Goal: Transaction & Acquisition: Purchase product/service

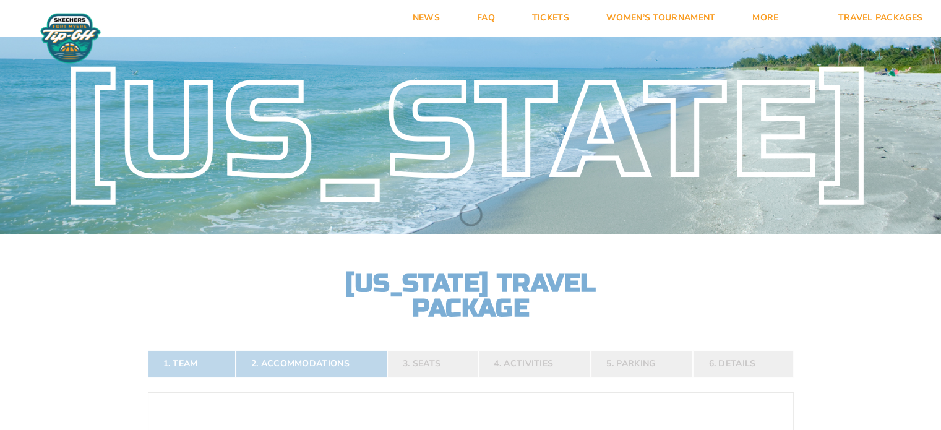
click at [474, 279] on h2 "[US_STATE] Travel Package" at bounding box center [471, 295] width 272 height 49
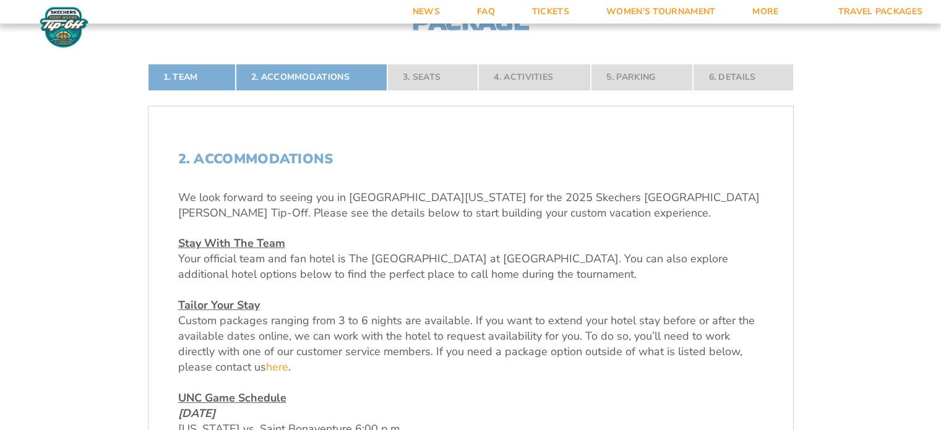
scroll to position [317, 0]
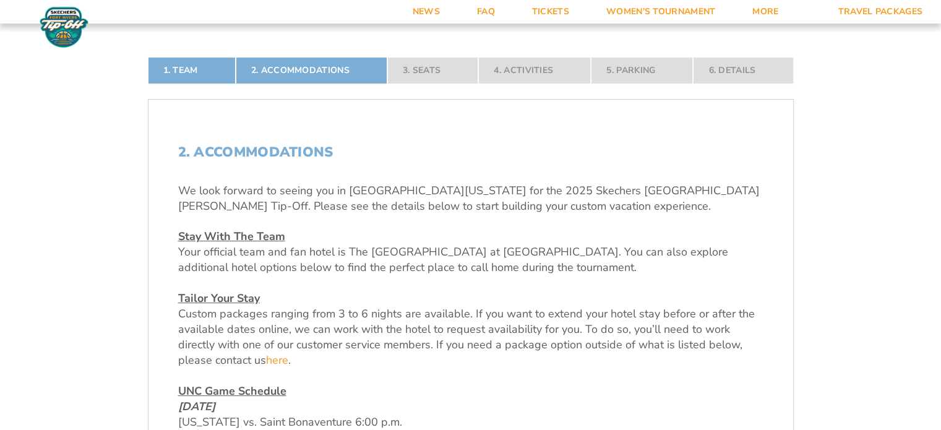
click at [668, 388] on p "UNC Game Schedule [DATE] [US_STATE] vs. Saint Bonaventure 6:00 p.m. [DATE] [US_…" at bounding box center [470, 429] width 585 height 93
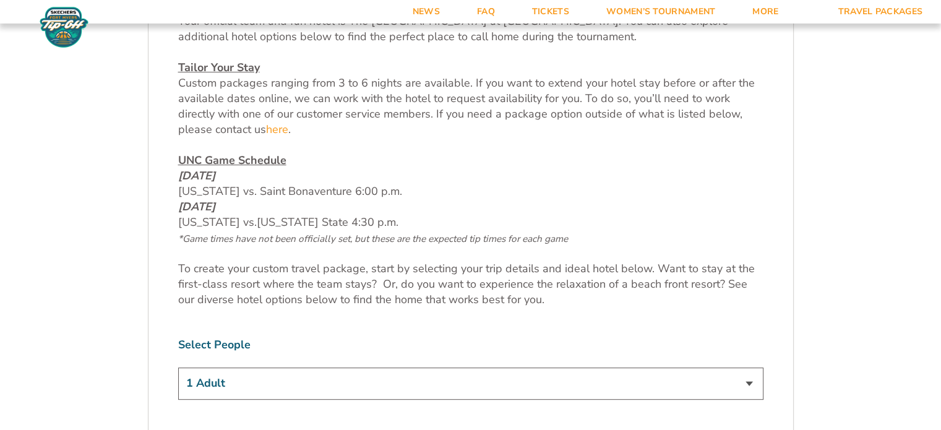
scroll to position [540, 0]
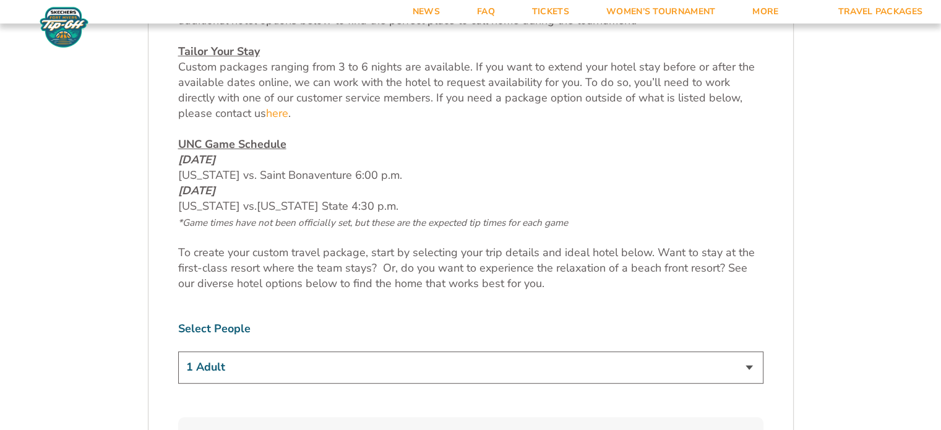
click at [749, 364] on select "1 Adult 2 Adults 3 Adults 4 Adults 2 Adults + 1 Child 2 Adults + 2 Children 2 A…" at bounding box center [470, 367] width 585 height 32
select select "2 Adults"
click at [178, 351] on select "1 Adult 2 Adults 3 Adults 4 Adults 2 Adults + 1 Child 2 Adults + 2 Children 2 A…" at bounding box center [470, 367] width 585 height 32
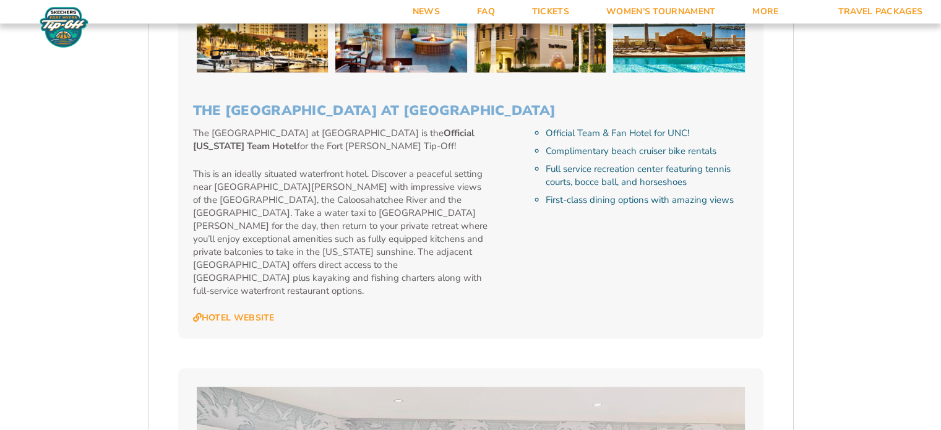
scroll to position [1266, 0]
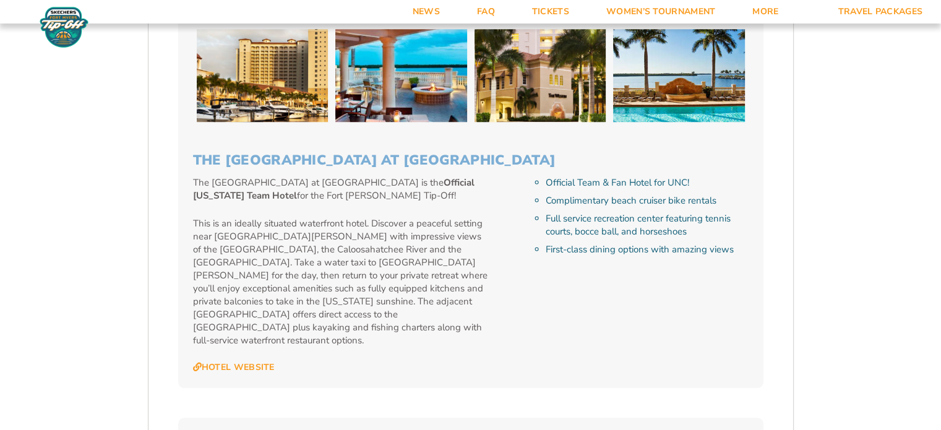
click at [407, 133] on div "The Westin Cape Coral Resort at Marina Village The Westin Cape Coral Resort at …" at bounding box center [470, 39] width 585 height 697
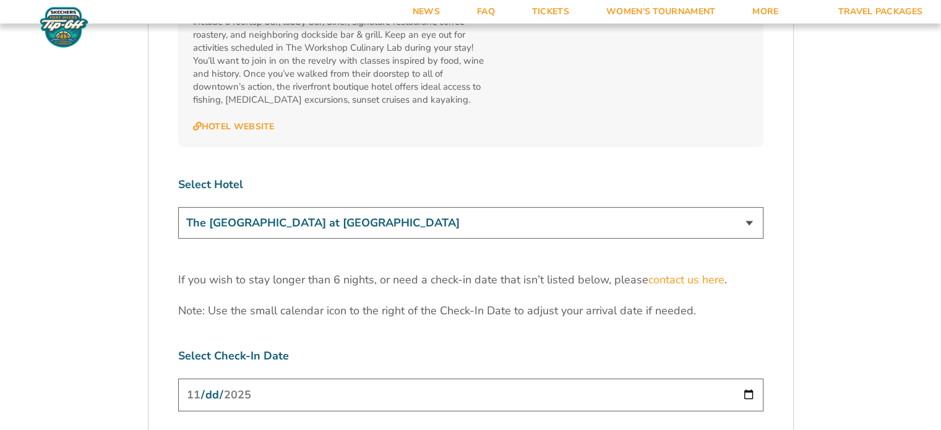
scroll to position [3736, 0]
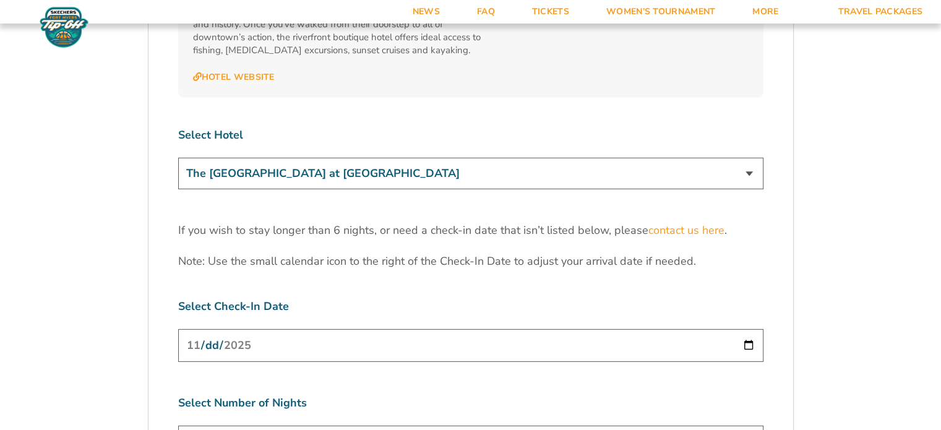
click at [749, 329] on input "[DATE]" at bounding box center [470, 345] width 585 height 33
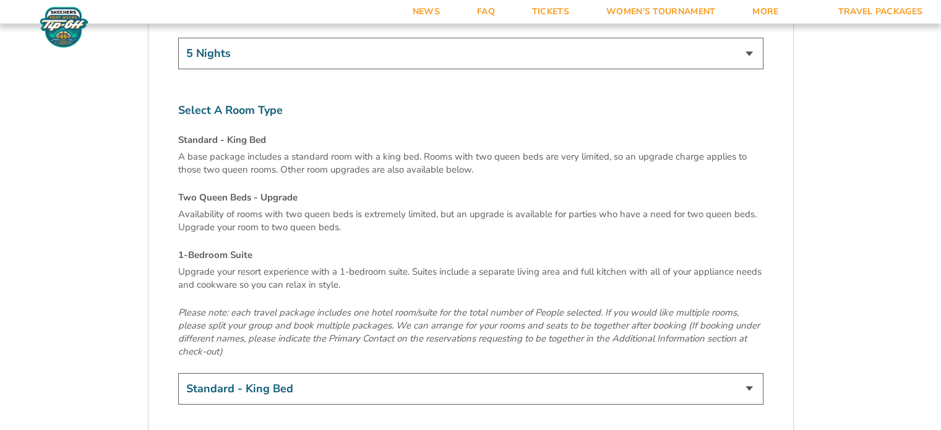
scroll to position [4182, 0]
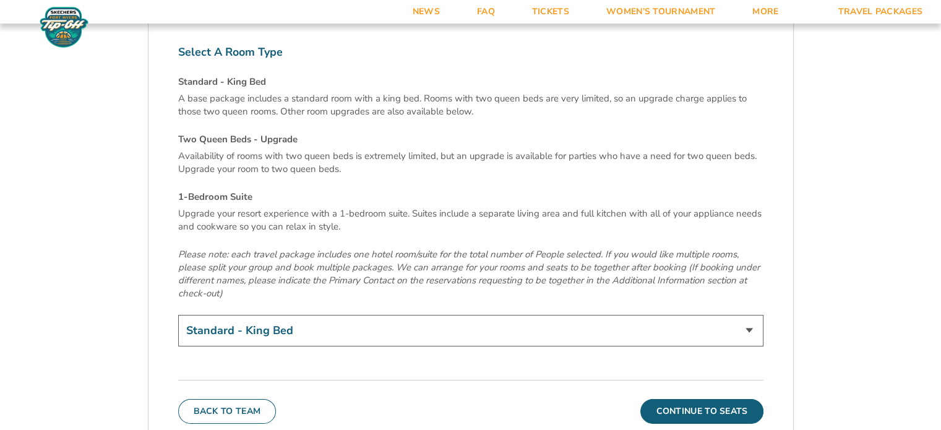
click at [705, 399] on button "Continue To Seats" at bounding box center [701, 411] width 122 height 25
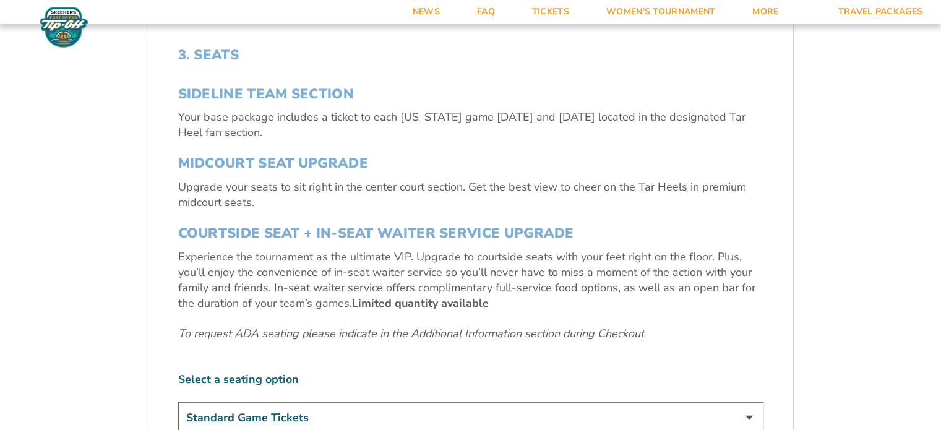
scroll to position [440, 0]
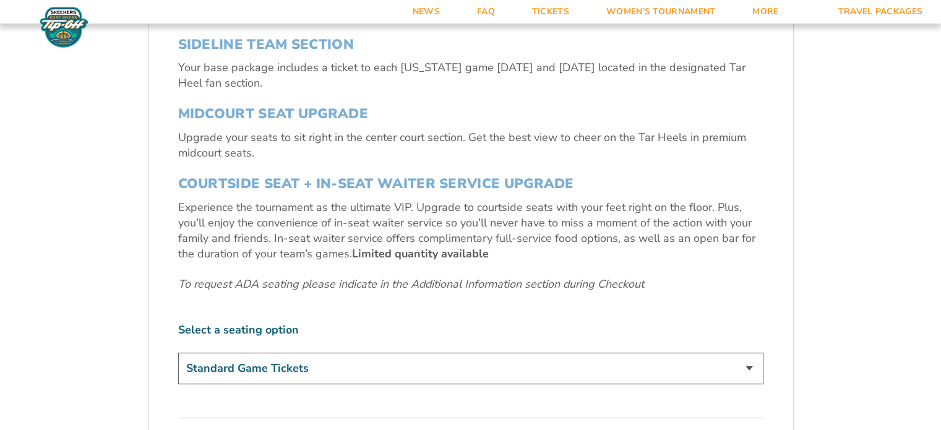
click at [753, 365] on select "Standard Game Tickets Midcourt Seat Upgrade (+$140 per person) Courtside Seat +…" at bounding box center [470, 368] width 585 height 32
click at [903, 286] on form "North Carolina North Carolina Travel Package 1. Team 2. Accommodations 3. Seats…" at bounding box center [470, 180] width 941 height 1240
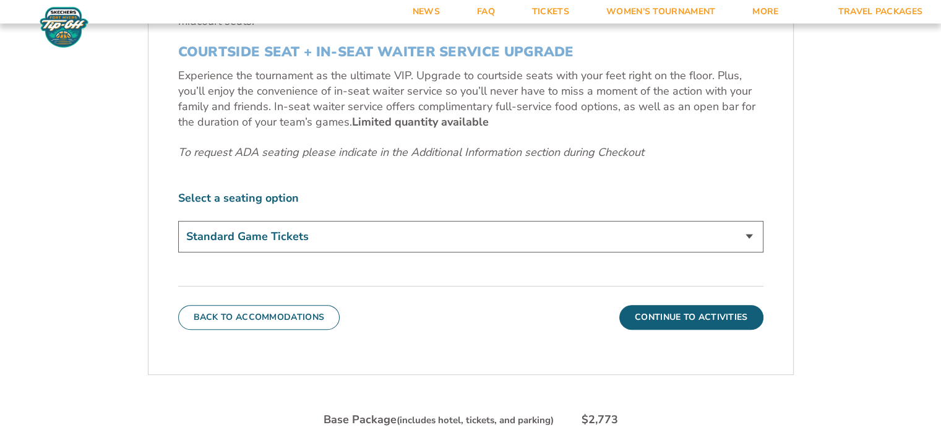
scroll to position [613, 0]
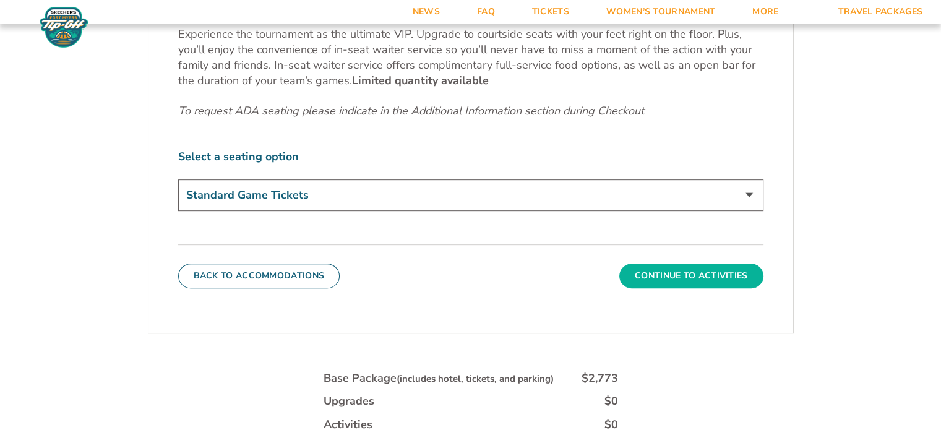
click at [702, 272] on button "Continue To Activities" at bounding box center [691, 275] width 144 height 25
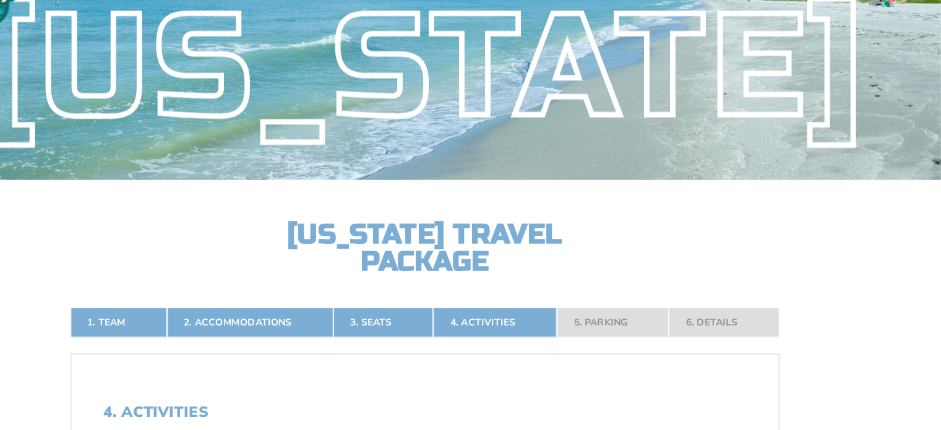
scroll to position [0, 0]
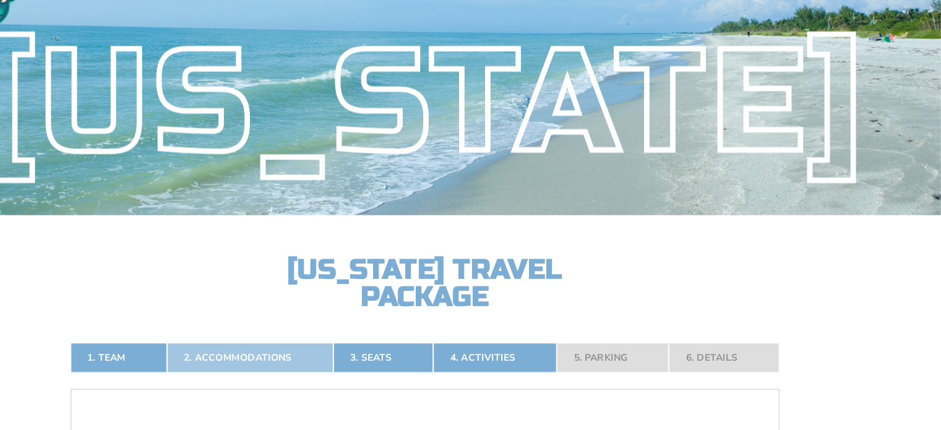
click at [320, 357] on link "2. Accommodations" at bounding box center [311, 363] width 151 height 27
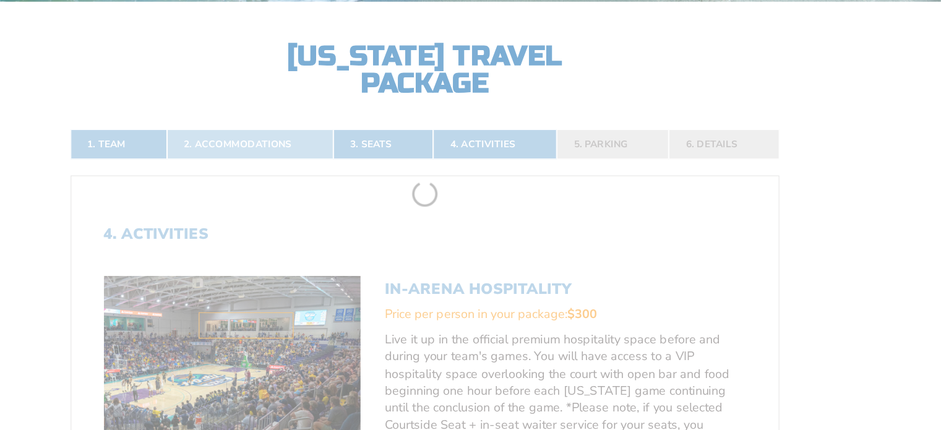
scroll to position [203, 0]
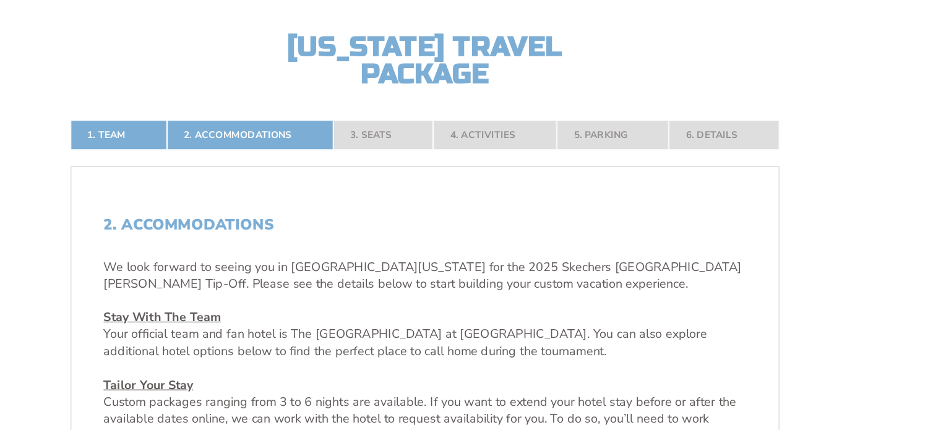
drag, startPoint x: 945, startPoint y: 423, endPoint x: 798, endPoint y: 117, distance: 338.8
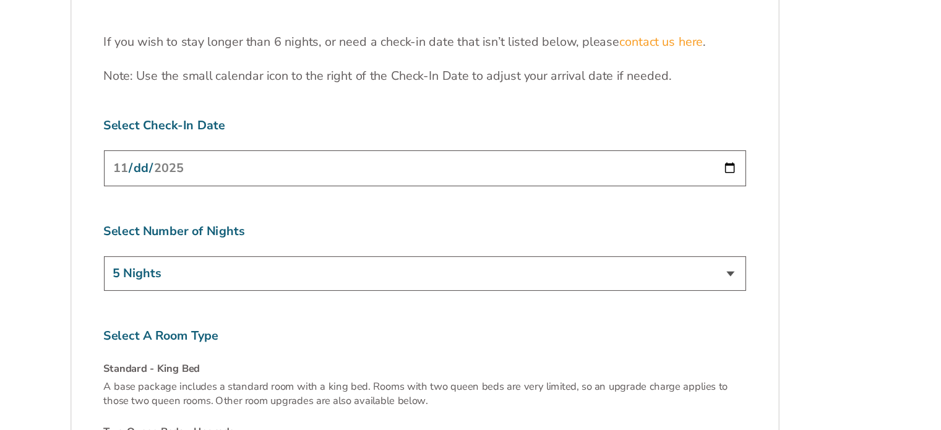
scroll to position [3902, 0]
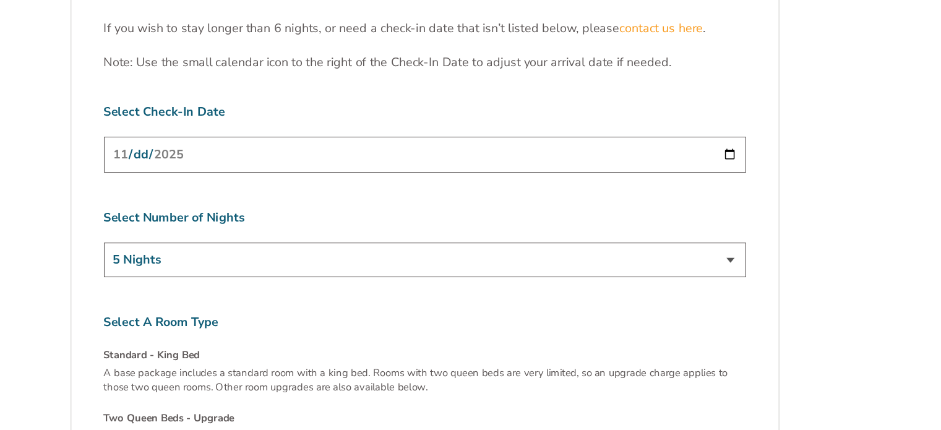
click at [748, 259] on select "3 Nights 4 Nights 5 Nights 6 Nights" at bounding box center [470, 275] width 585 height 32
select select "3 Nights"
click at [178, 259] on select "3 Nights 4 Nights 5 Nights 6 Nights" at bounding box center [470, 275] width 585 height 32
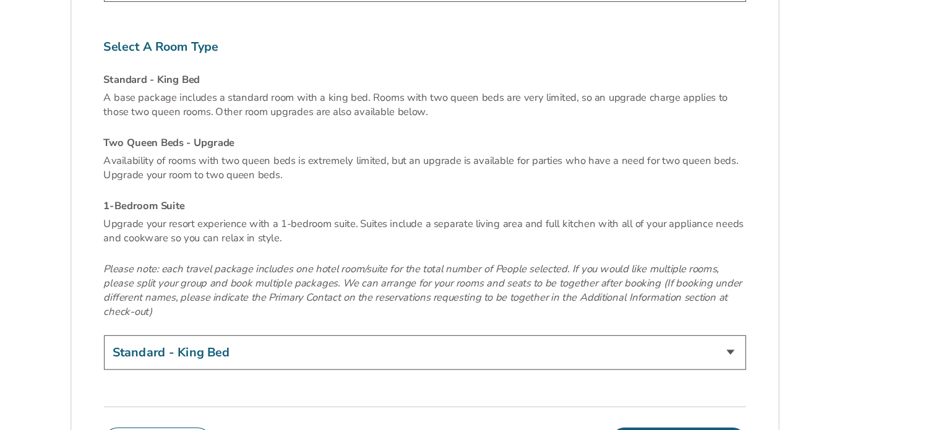
scroll to position [4191, 0]
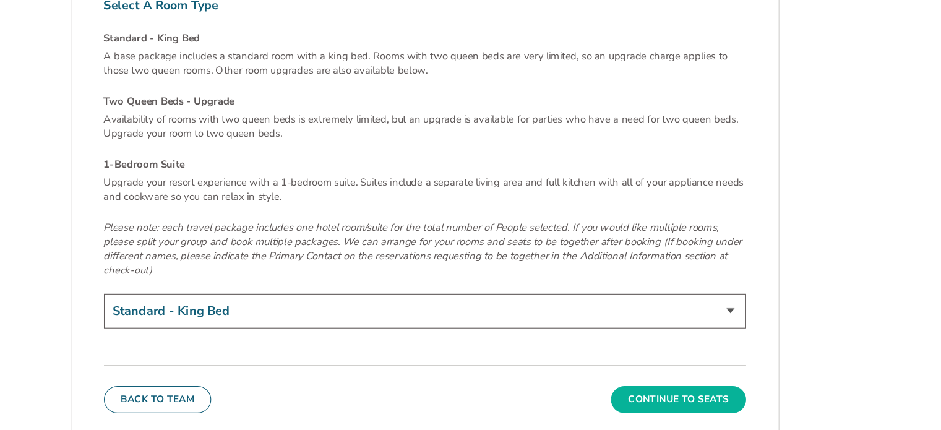
click at [690, 390] on button "Continue To Seats" at bounding box center [701, 402] width 122 height 25
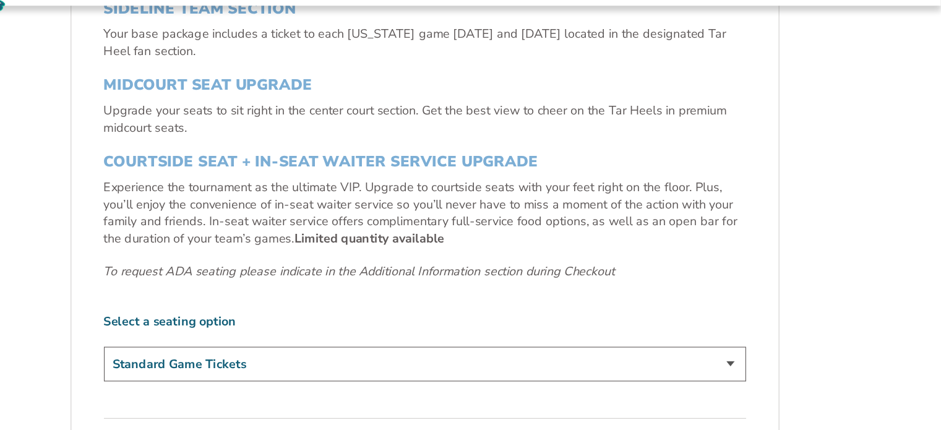
scroll to position [458, 0]
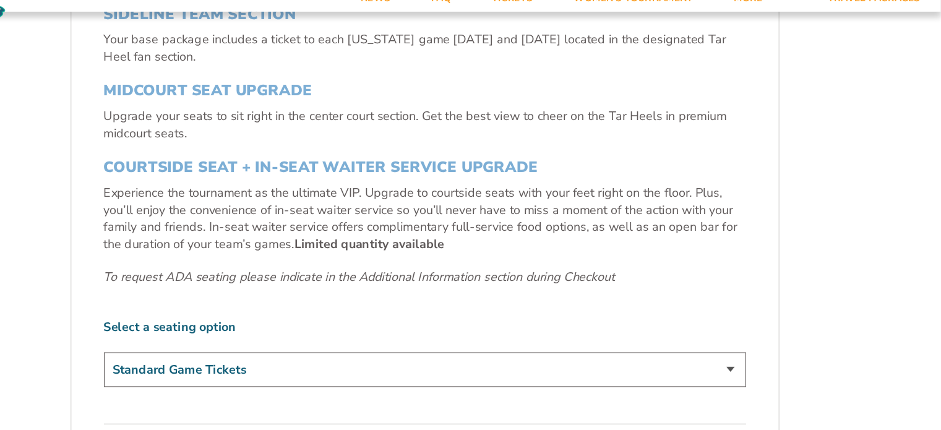
click at [749, 346] on select "Standard Game Tickets Midcourt Seat Upgrade (+$140 per person) Courtside Seat +…" at bounding box center [470, 350] width 585 height 32
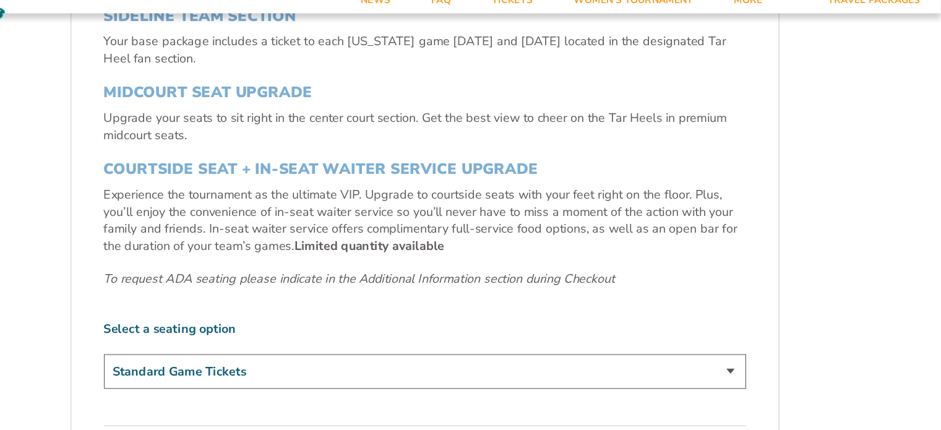
click at [750, 346] on select "Standard Game Tickets Midcourt Seat Upgrade (+$140 per person) Courtside Seat +…" at bounding box center [470, 350] width 585 height 32
select select "Midcourt Seat Upgrade"
click at [178, 334] on select "Standard Game Tickets Midcourt Seat Upgrade (+$140 per person) Courtside Seat +…" at bounding box center [470, 350] width 585 height 32
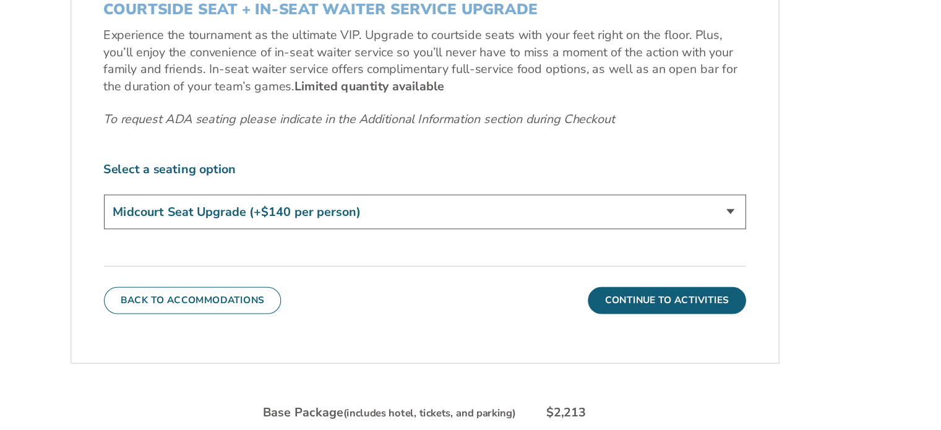
scroll to position [581, 0]
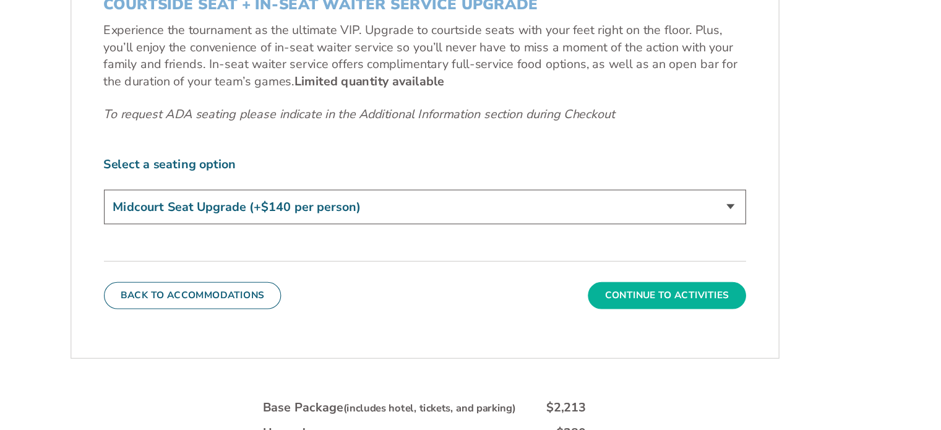
click at [688, 311] on button "Continue To Activities" at bounding box center [691, 307] width 144 height 25
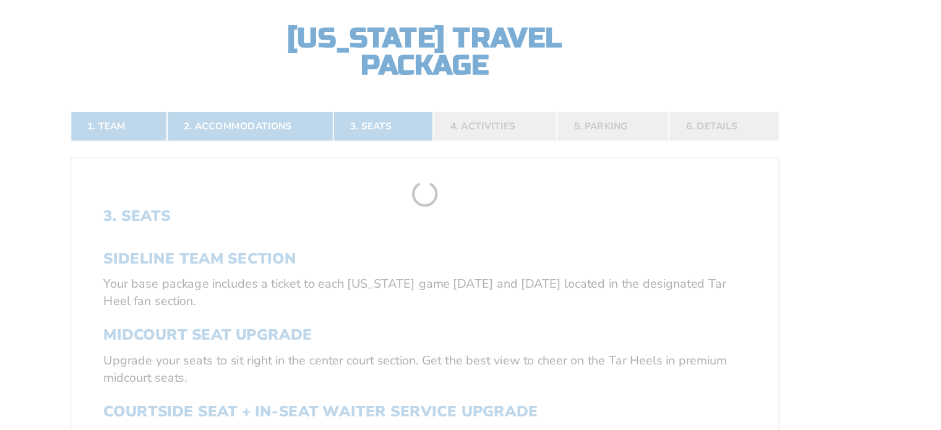
scroll to position [203, 0]
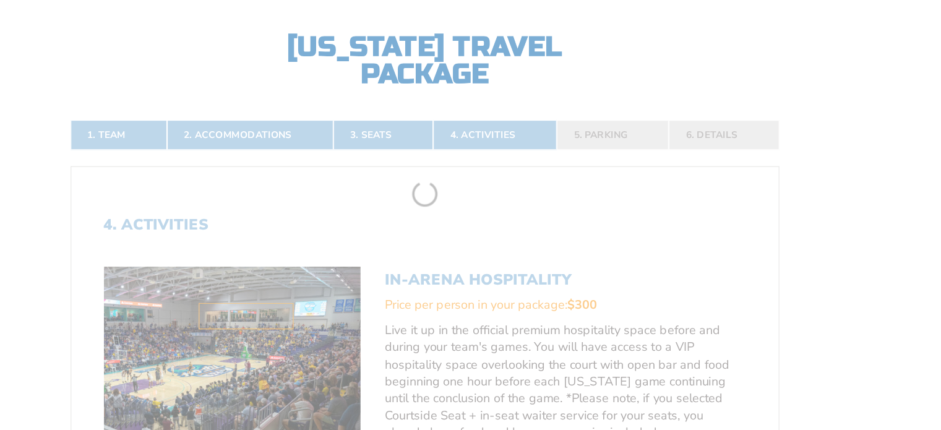
click at [688, 311] on form "North Carolina North Carolina Travel Package 1. Team 2. Accommodations 3. Seats…" at bounding box center [470, 355] width 941 height 1117
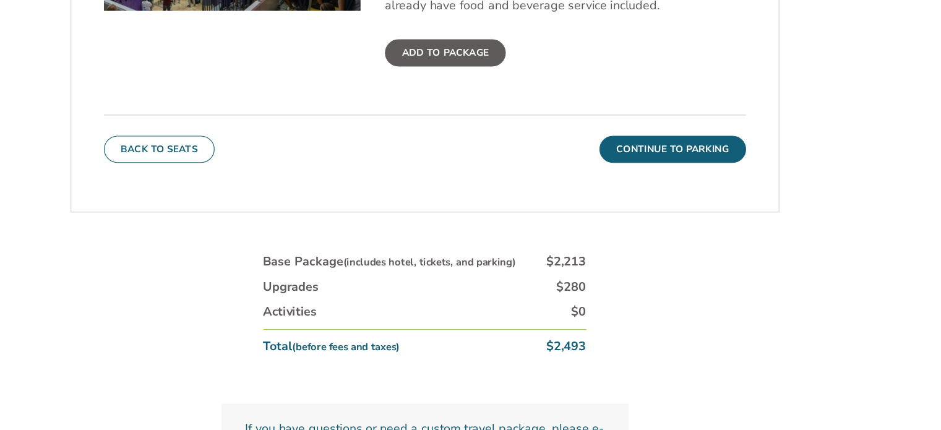
scroll to position [597, 0]
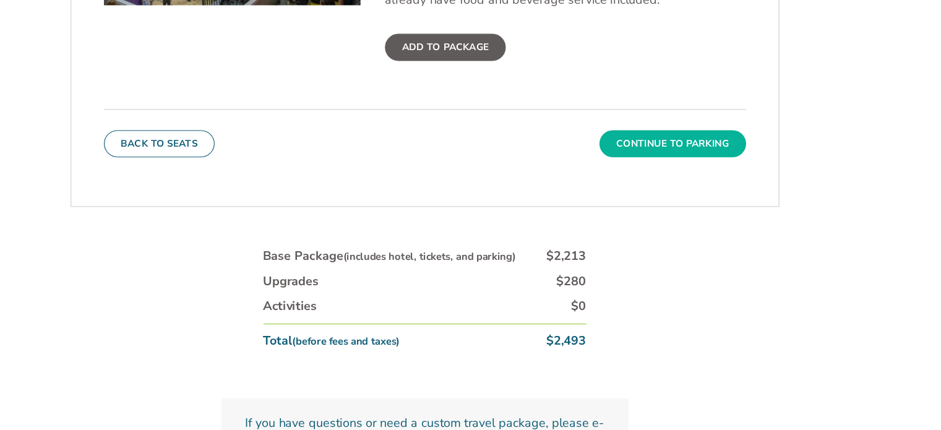
click at [687, 166] on button "Continue To Parking" at bounding box center [696, 168] width 134 height 25
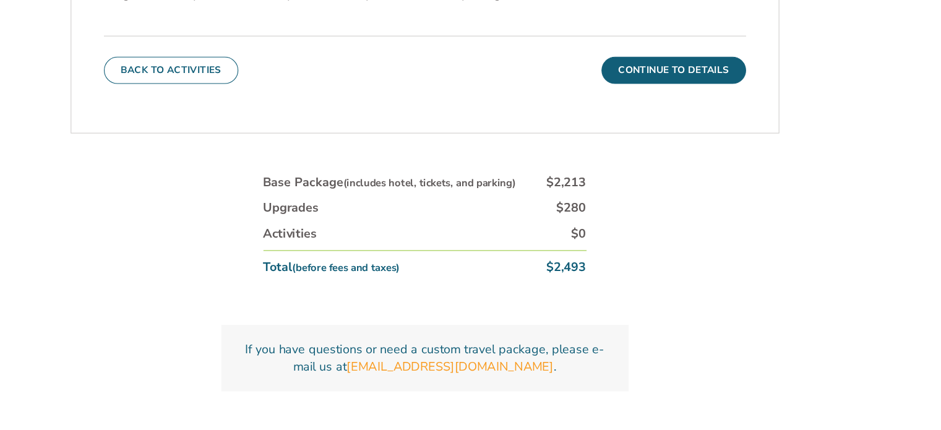
scroll to position [489, 0]
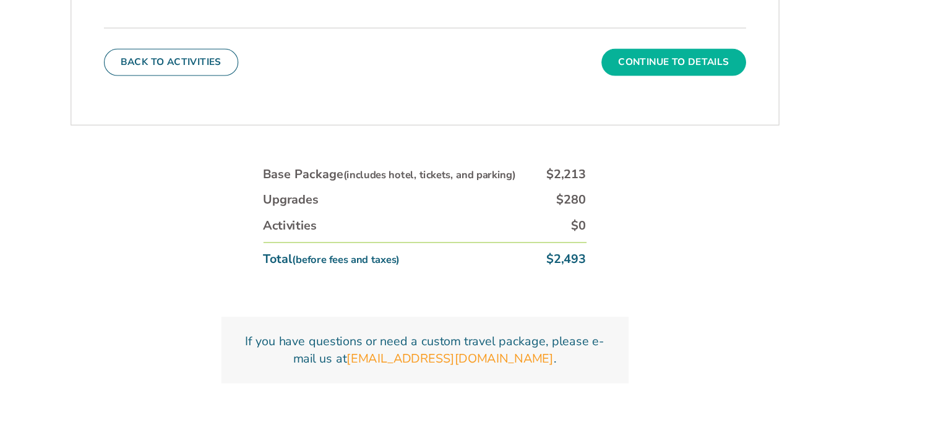
click at [703, 96] on button "Continue To Details" at bounding box center [697, 94] width 132 height 25
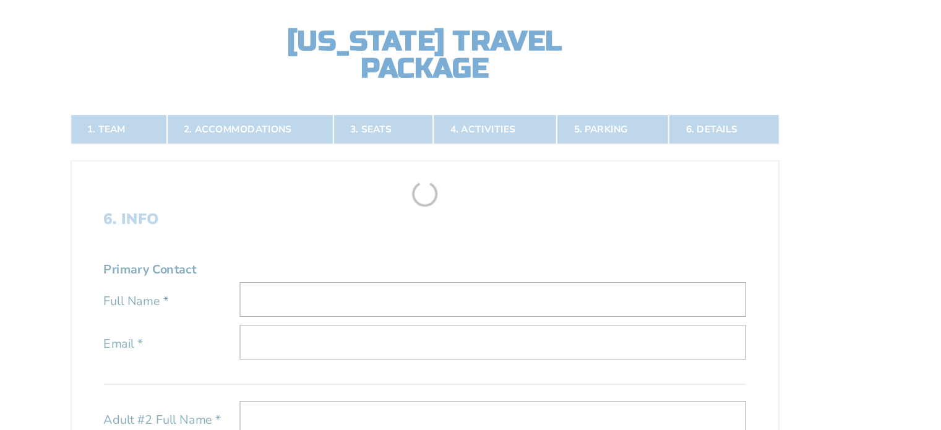
scroll to position [203, 0]
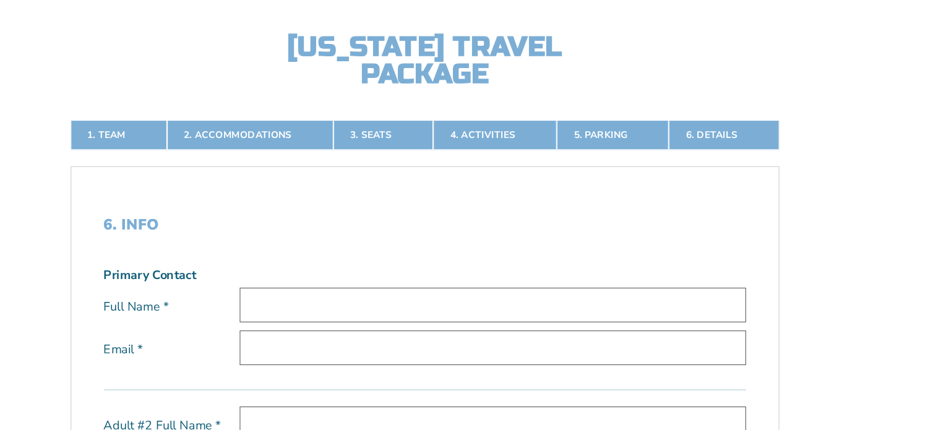
click at [312, 314] on input "text" at bounding box center [532, 316] width 461 height 32
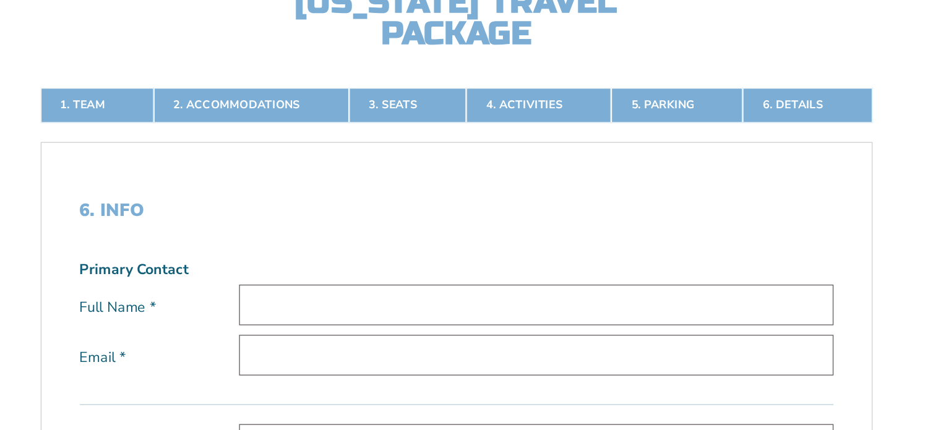
scroll to position [202, 0]
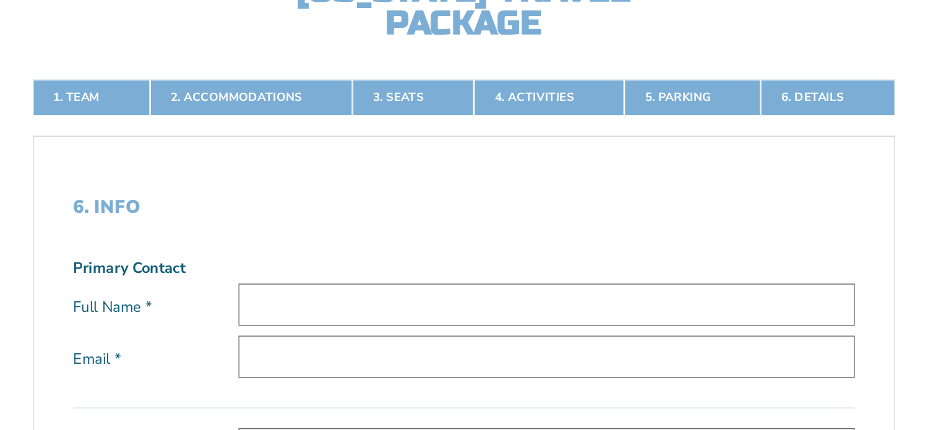
click at [302, 323] on input "text" at bounding box center [532, 317] width 461 height 32
type input "Wendy Milligan"
type input "wendymilligan@yahoo.com"
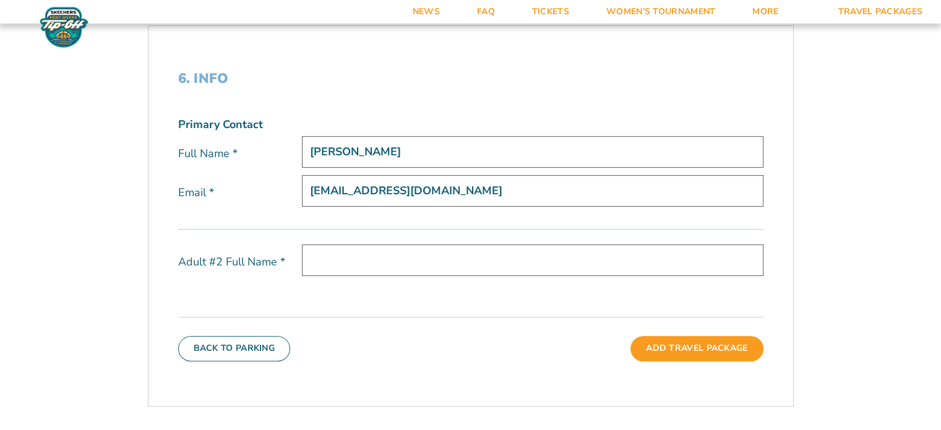
scroll to position [375, 0]
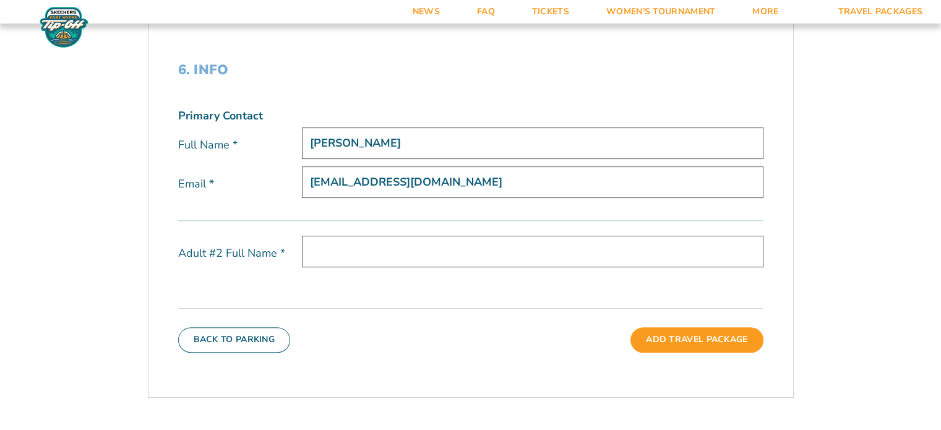
click at [321, 242] on input "text" at bounding box center [532, 252] width 461 height 32
drag, startPoint x: 374, startPoint y: 83, endPoint x: 314, endPoint y: 300, distance: 225.2
drag, startPoint x: 314, startPoint y: 300, endPoint x: 458, endPoint y: 349, distance: 151.5
drag, startPoint x: 458, startPoint y: 349, endPoint x: 354, endPoint y: 248, distance: 144.7
drag, startPoint x: 354, startPoint y: 248, endPoint x: 341, endPoint y: 336, distance: 88.8
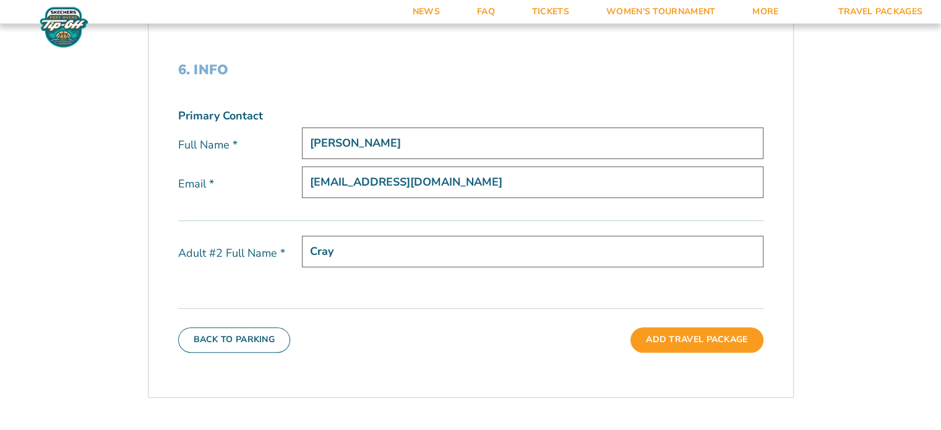
click at [341, 336] on div "Back To Parking Add Travel Package" at bounding box center [470, 330] width 585 height 44
click at [352, 249] on input "Cray" at bounding box center [532, 252] width 461 height 32
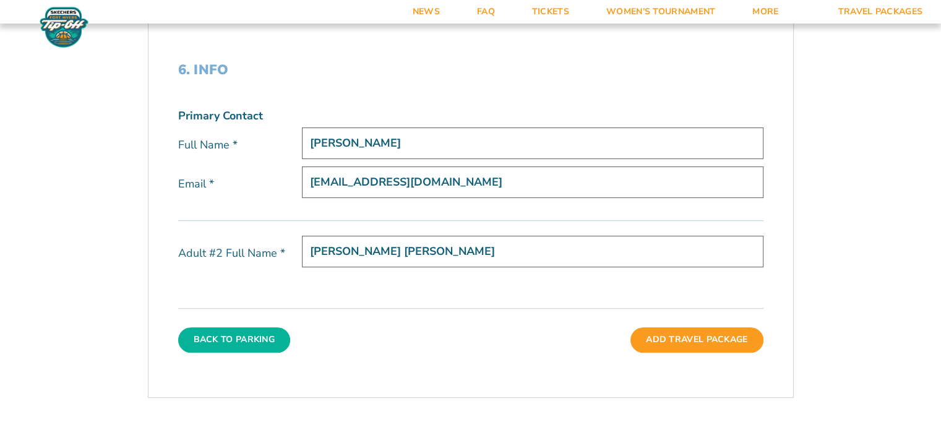
click at [220, 333] on button "Back To Parking" at bounding box center [234, 339] width 113 height 25
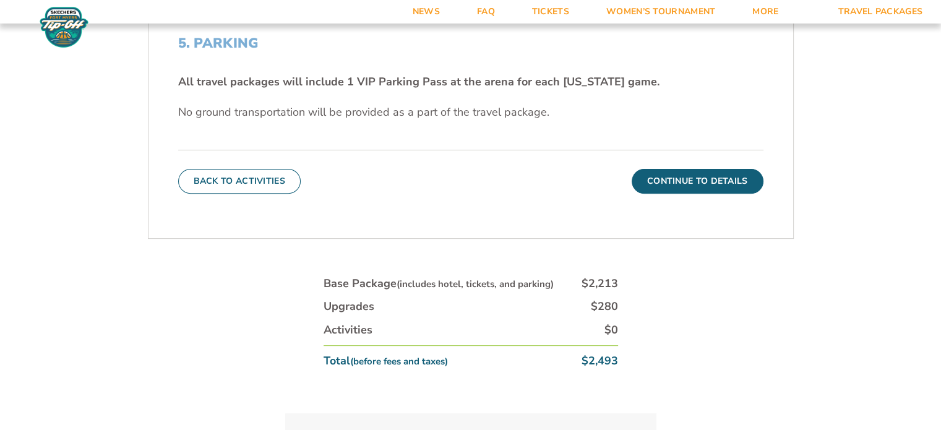
scroll to position [404, 0]
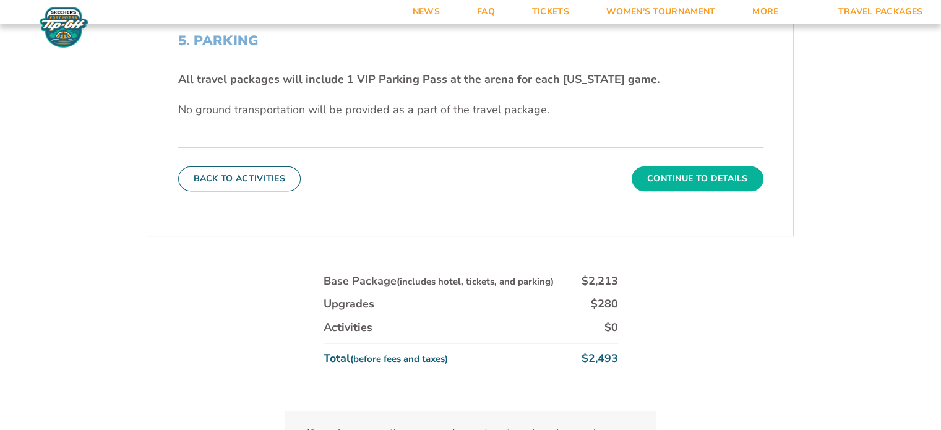
click at [708, 184] on button "Continue To Details" at bounding box center [697, 178] width 132 height 25
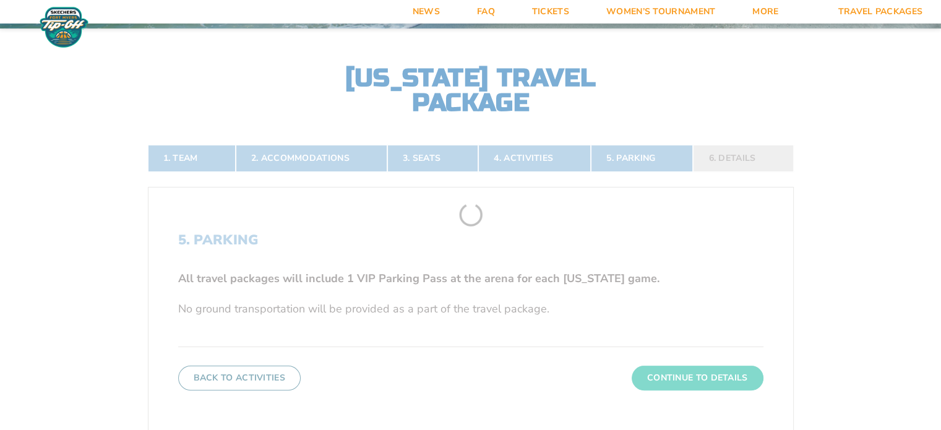
scroll to position [203, 0]
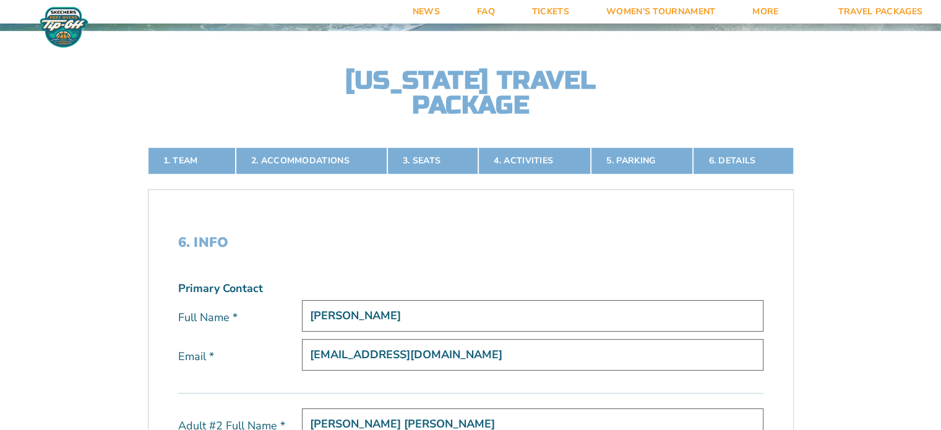
click at [873, 215] on form "North Carolina North Carolina Travel Package 1. Team 2. Accommodations 3. Seats…" at bounding box center [470, 330] width 941 height 1067
click at [923, 298] on form "North Carolina North Carolina Travel Package 1. Team 2. Accommodations 3. Seats…" at bounding box center [470, 330] width 941 height 1067
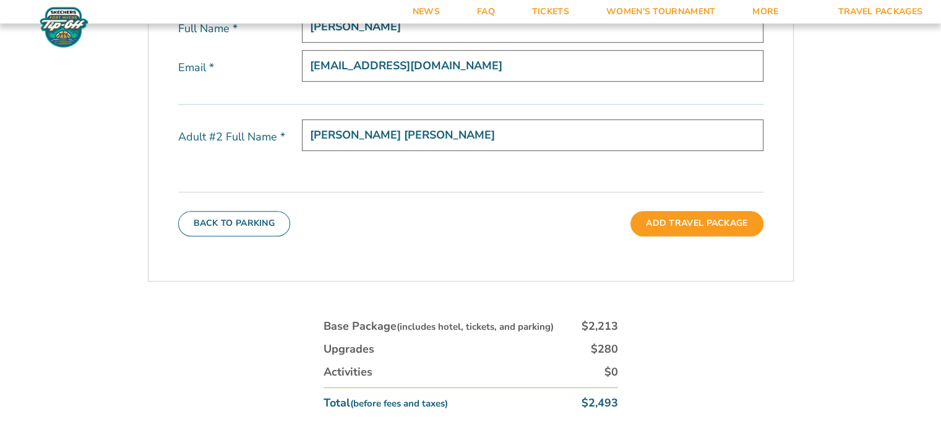
scroll to position [493, 0]
click at [382, 126] on input "Cray Milligan" at bounding box center [532, 134] width 461 height 32
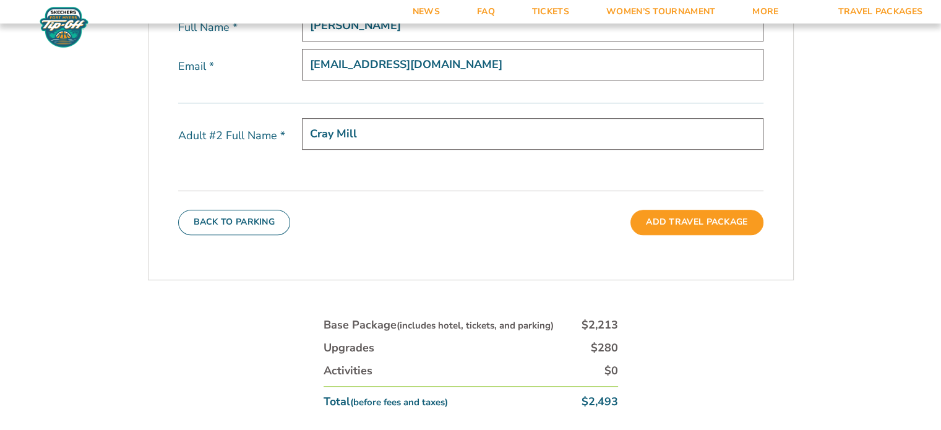
click at [382, 126] on input "Cray Mill" at bounding box center [532, 134] width 461 height 32
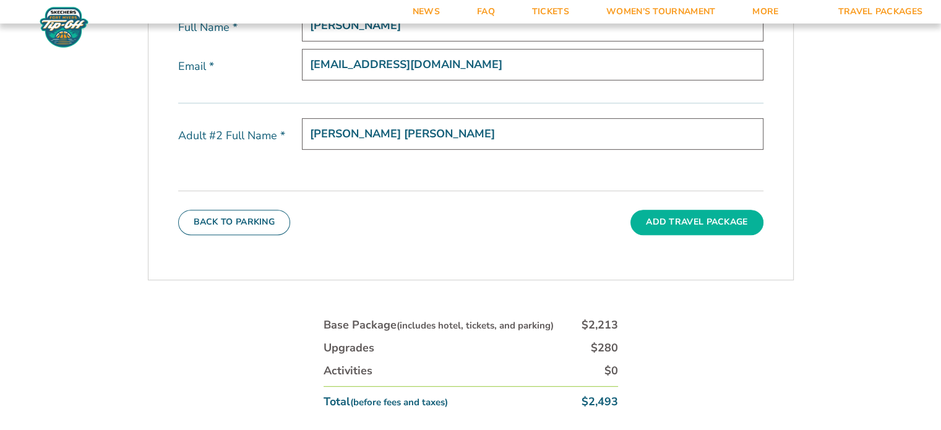
type input "Craven Demette Milligan, Jr."
click at [725, 217] on button "Add Travel Package" at bounding box center [696, 222] width 132 height 25
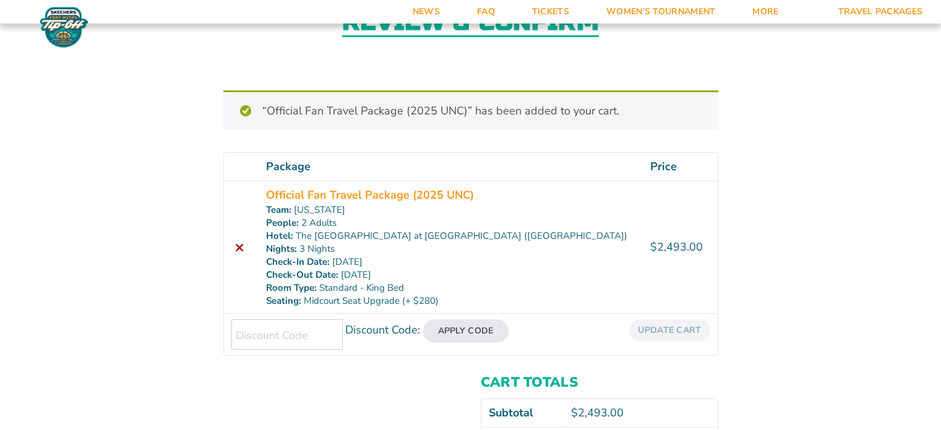
scroll to position [98, 0]
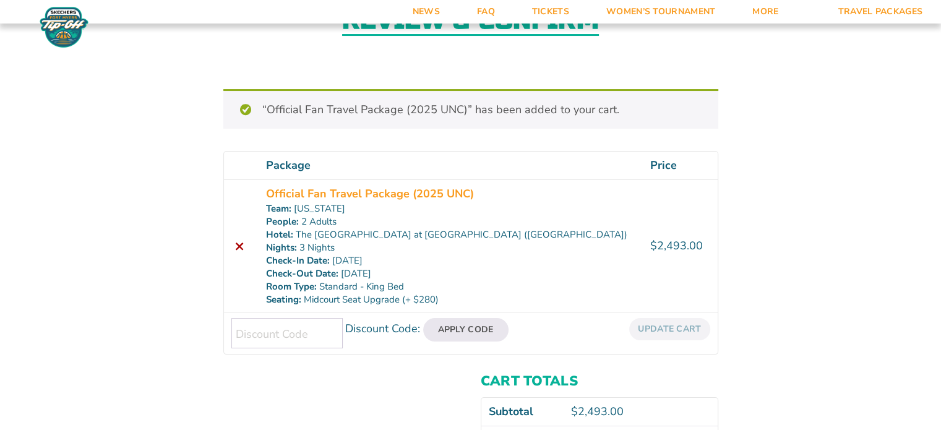
drag, startPoint x: 945, startPoint y: 200, endPoint x: 897, endPoint y: 378, distance: 184.5
drag, startPoint x: 897, startPoint y: 378, endPoint x: 896, endPoint y: 399, distance: 21.7
click at [896, 399] on div "Review & Confirm “Official Fan Travel Package (2025 UNC)” has been added to you…" at bounding box center [470, 234] width 941 height 558
drag, startPoint x: 946, startPoint y: 427, endPoint x: 800, endPoint y: 48, distance: 406.8
click at [800, 48] on div "Review & Confirm" at bounding box center [470, 22] width 941 height 134
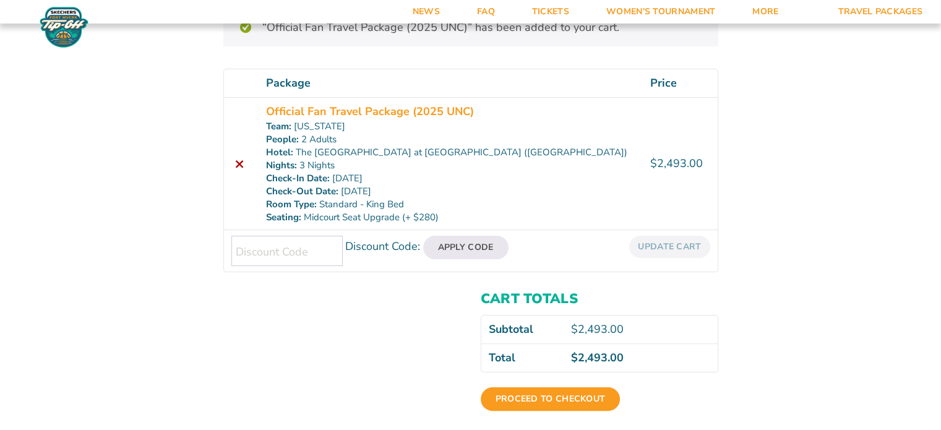
scroll to position [156, 0]
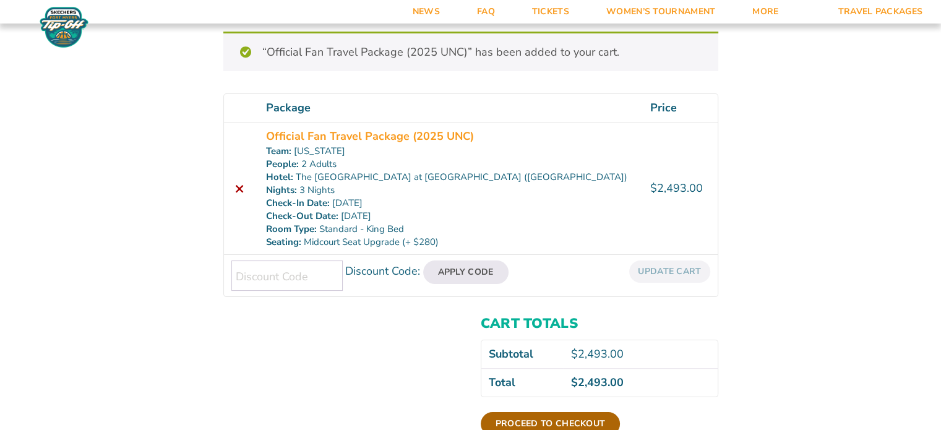
click at [527, 420] on link "Proceed to checkout" at bounding box center [550, 423] width 140 height 23
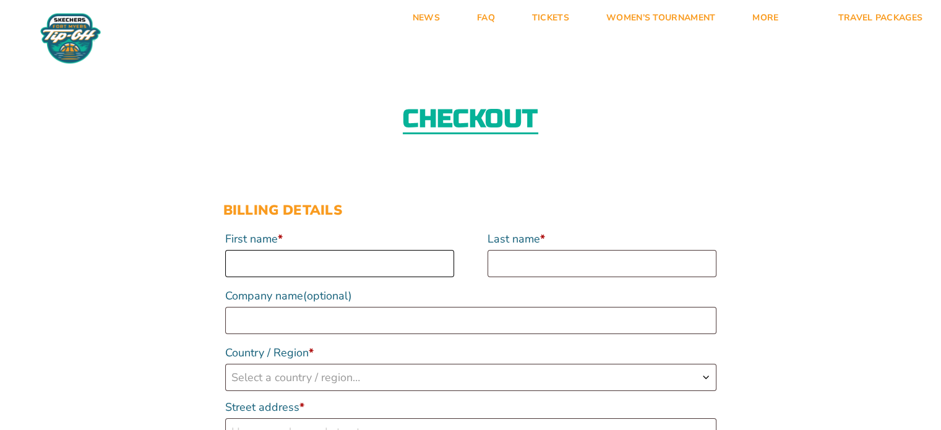
click at [275, 257] on input "First name *" at bounding box center [339, 263] width 229 height 27
click at [263, 261] on input "First name *" at bounding box center [339, 263] width 229 height 27
type input "Wendy"
type input "Milligan"
select select "US"
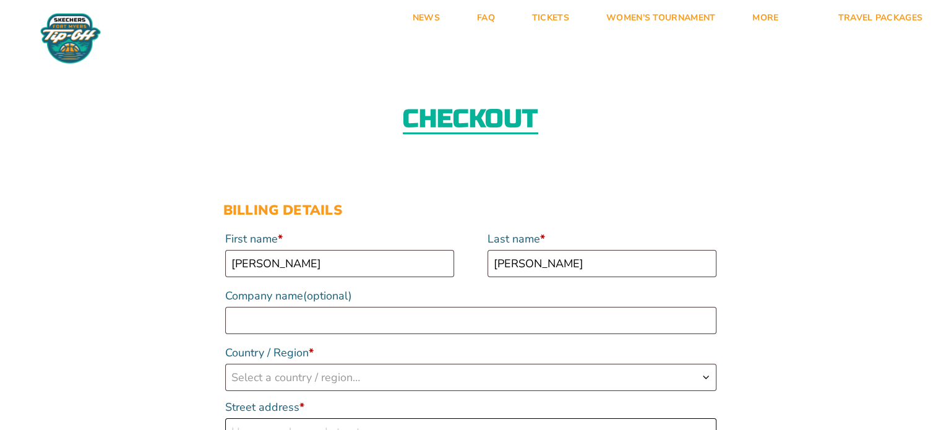
type input "96 Fairmont St"
type input "Ocean Isle Beach"
type input "28469"
type input "19102313959"
type input "[EMAIL_ADDRESS][DOMAIN_NAME]"
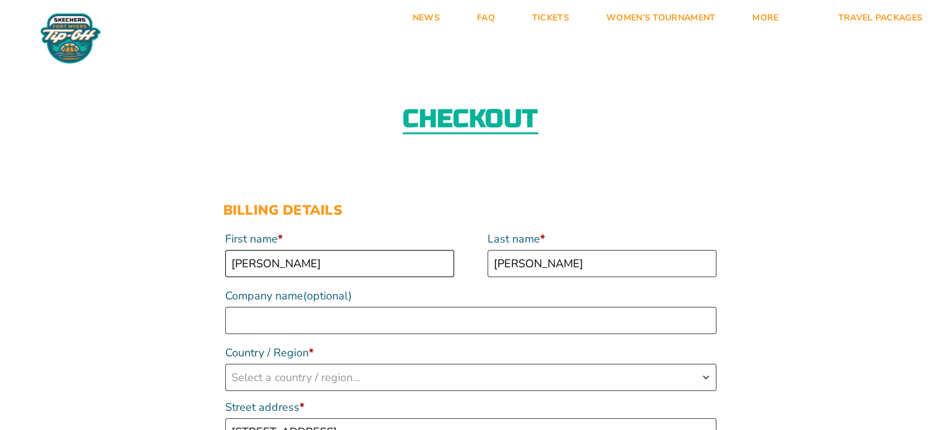
scroll to position [366, 0]
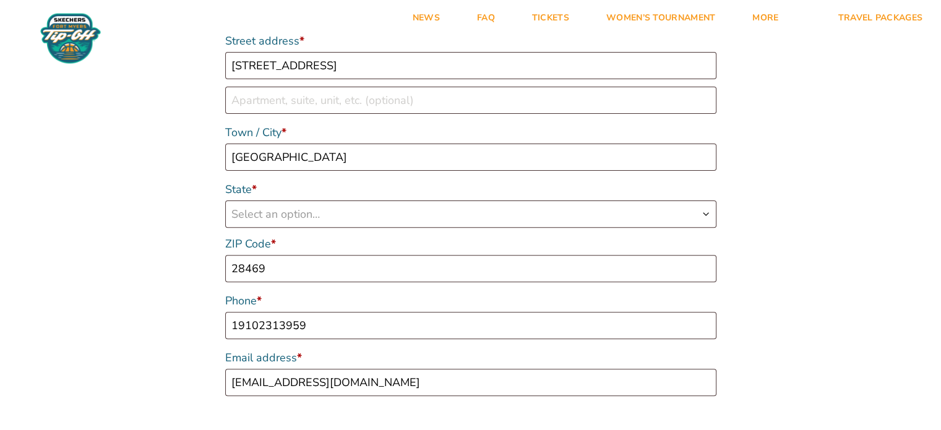
select select "US"
select select "NC"
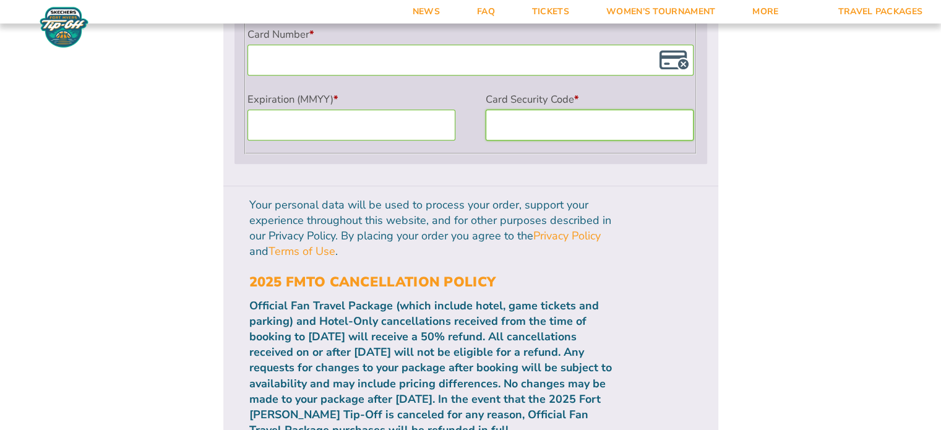
scroll to position [1167, 0]
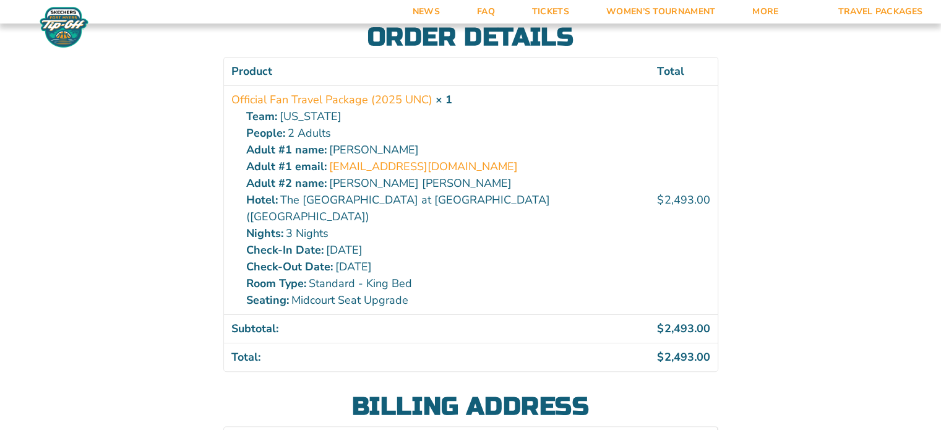
scroll to position [237, 0]
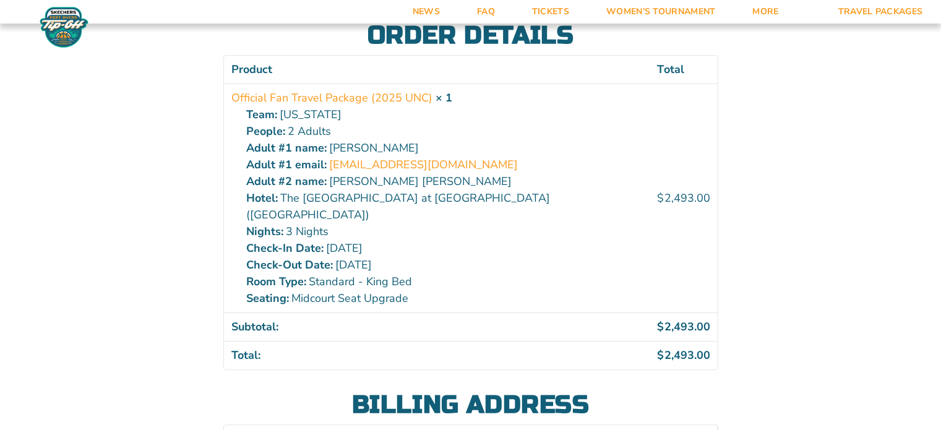
click at [781, 58] on div "Order received Order number: 20801 Date: August 21, 2025 Total: $ 2,493.00 Orde…" at bounding box center [470, 171] width 941 height 710
click at [779, 56] on div "Order received Order number: 20801 Date: August 21, 2025 Total: $ 2,493.00 Orde…" at bounding box center [470, 171] width 941 height 710
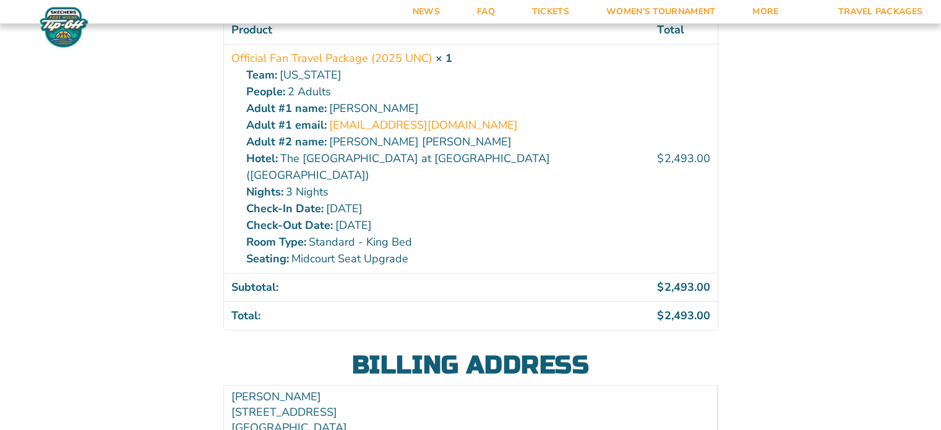
scroll to position [276, 0]
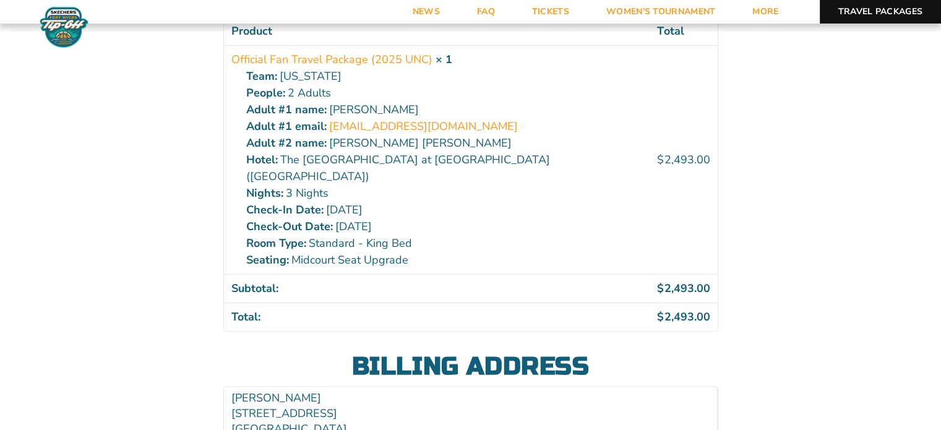
click at [854, 14] on link "Travel Packages" at bounding box center [880, 11] width 122 height 23
click at [892, 9] on link "Travel Packages" at bounding box center [880, 11] width 122 height 23
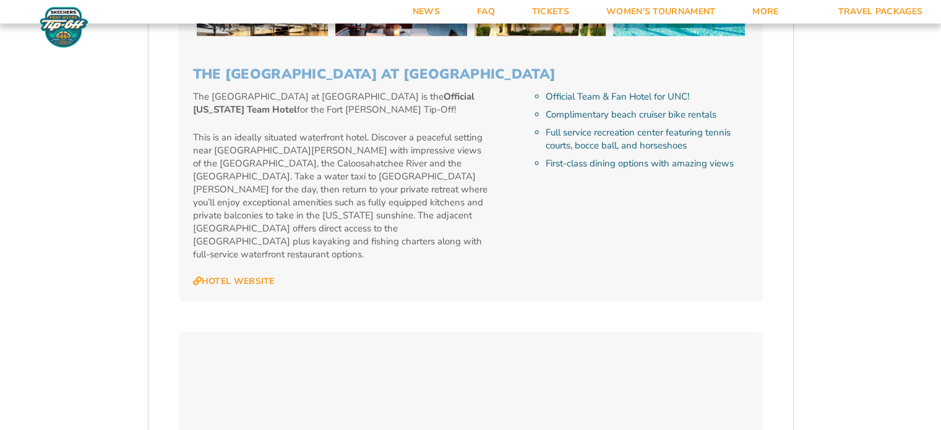
scroll to position [1376, 0]
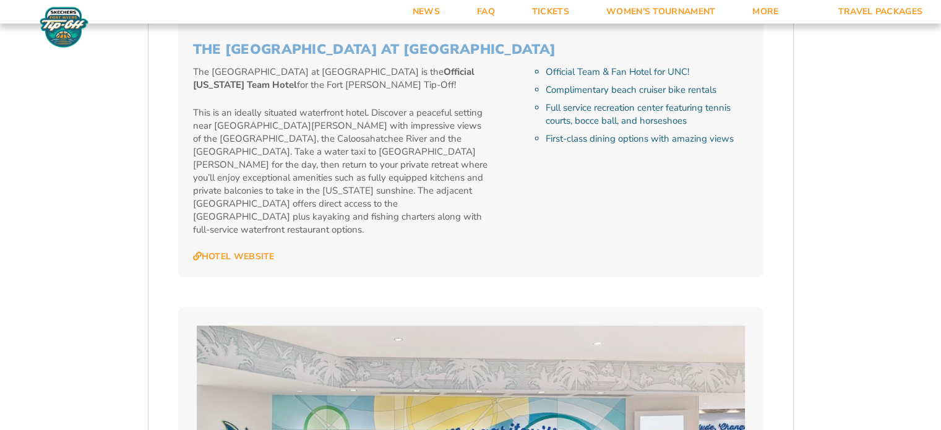
click at [426, 215] on p "This is an ideally situated waterfront hotel. Discover a peaceful setting near …" at bounding box center [341, 171] width 296 height 130
click at [263, 251] on link "Hotel Website" at bounding box center [234, 256] width 82 height 11
